Goal: Transaction & Acquisition: Subscribe to service/newsletter

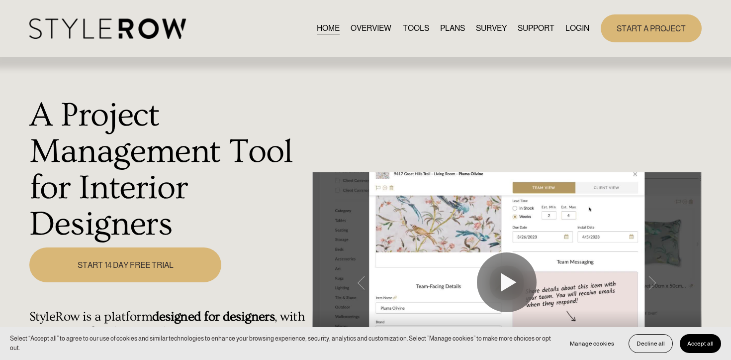
click at [450, 29] on link "PLANS" at bounding box center [452, 27] width 25 height 13
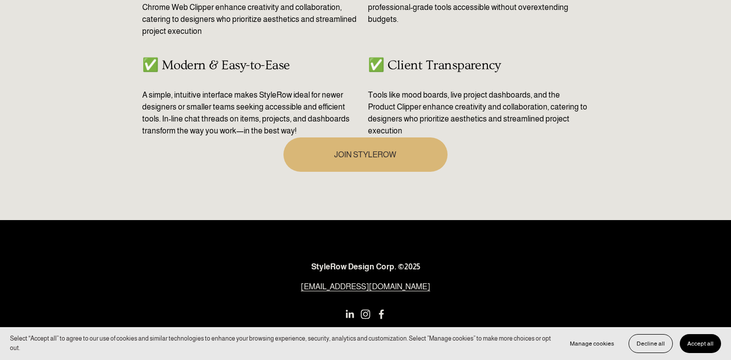
scroll to position [639, 0]
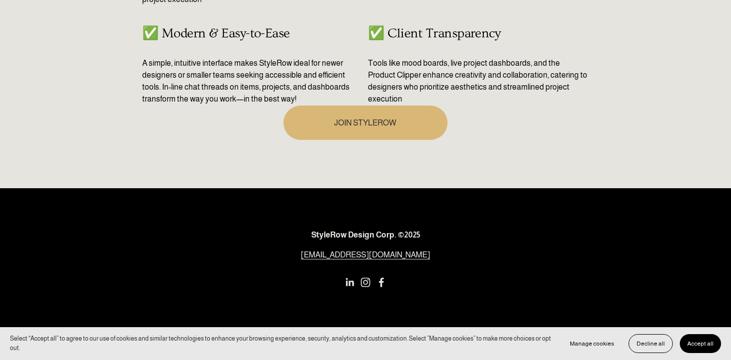
click at [373, 128] on link "JOIN STYLEROW" at bounding box center [366, 122] width 164 height 34
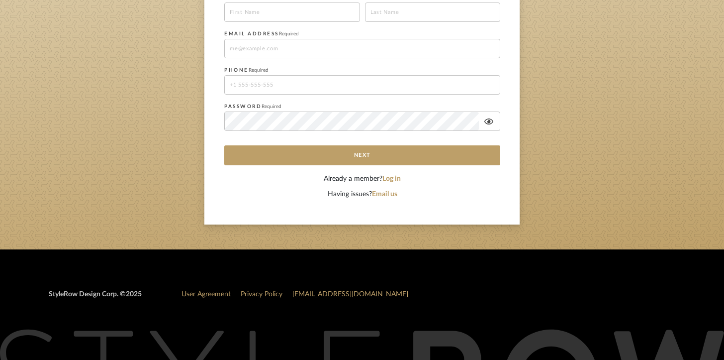
scroll to position [283, 0]
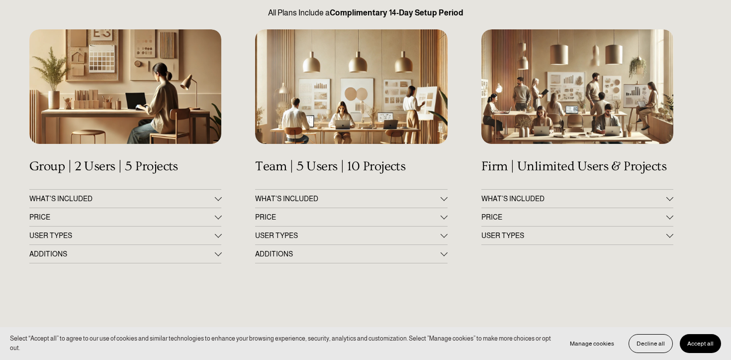
scroll to position [150, 0]
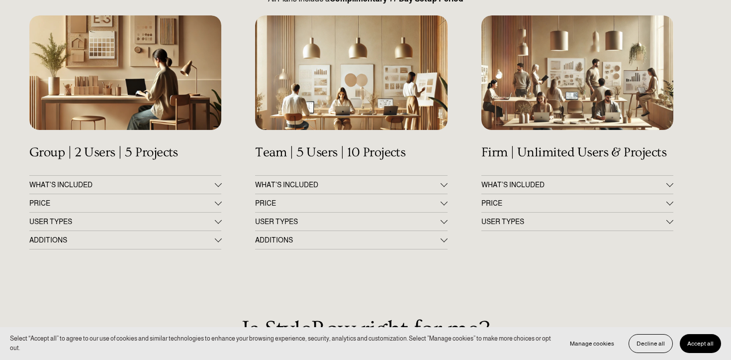
click at [156, 205] on span "PRICE" at bounding box center [122, 203] width 186 height 8
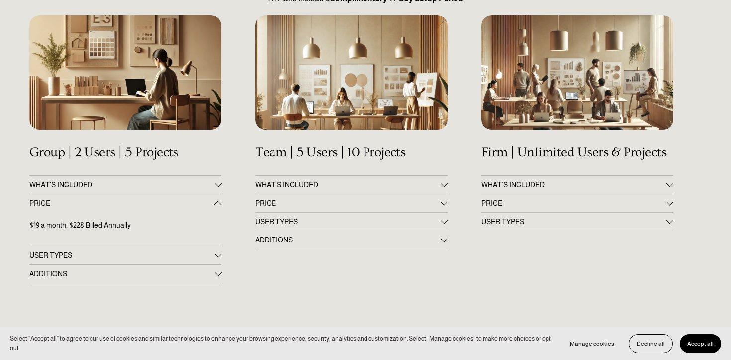
click at [156, 204] on span "PRICE" at bounding box center [122, 203] width 186 height 8
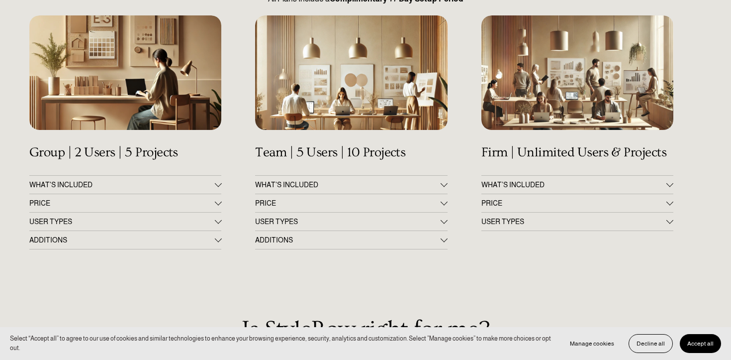
click at [539, 187] on span "WHAT’S INCLUDED" at bounding box center [575, 185] width 186 height 8
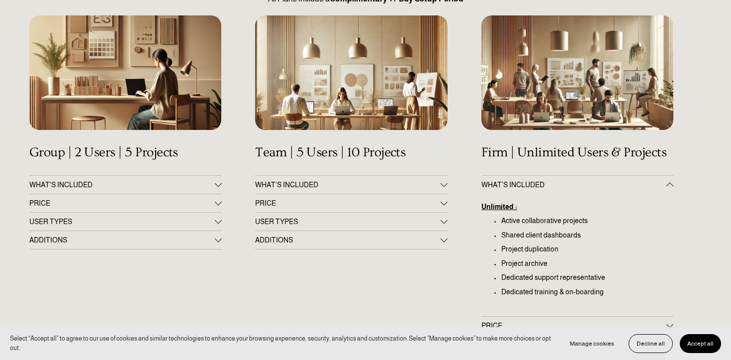
click at [539, 178] on button "WHAT’S INCLUDED" at bounding box center [578, 185] width 193 height 18
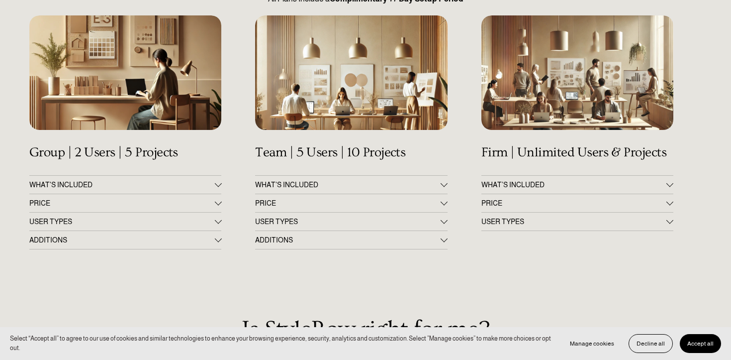
click at [547, 206] on span "PRICE" at bounding box center [575, 203] width 186 height 8
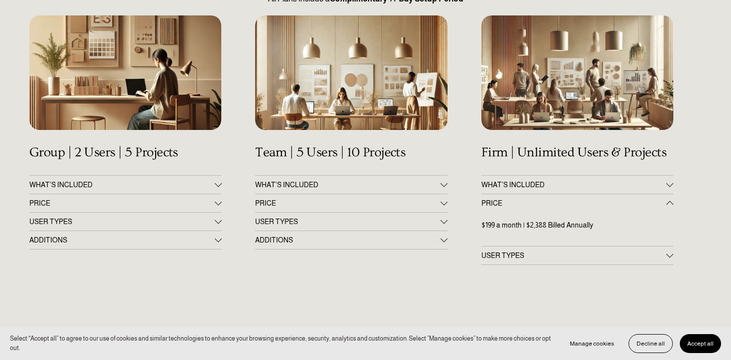
click at [547, 206] on span "PRICE" at bounding box center [575, 203] width 186 height 8
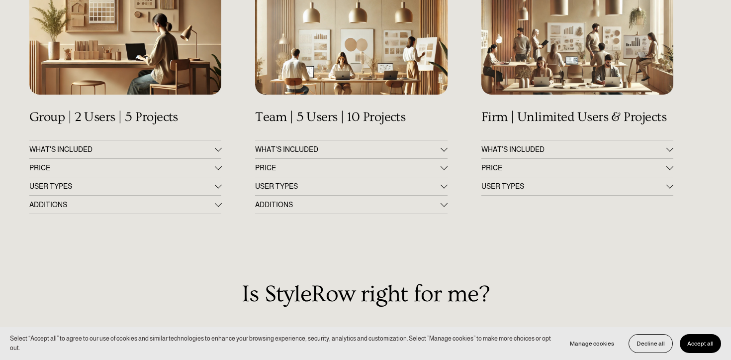
scroll to position [199, 0]
